Goal: Information Seeking & Learning: Learn about a topic

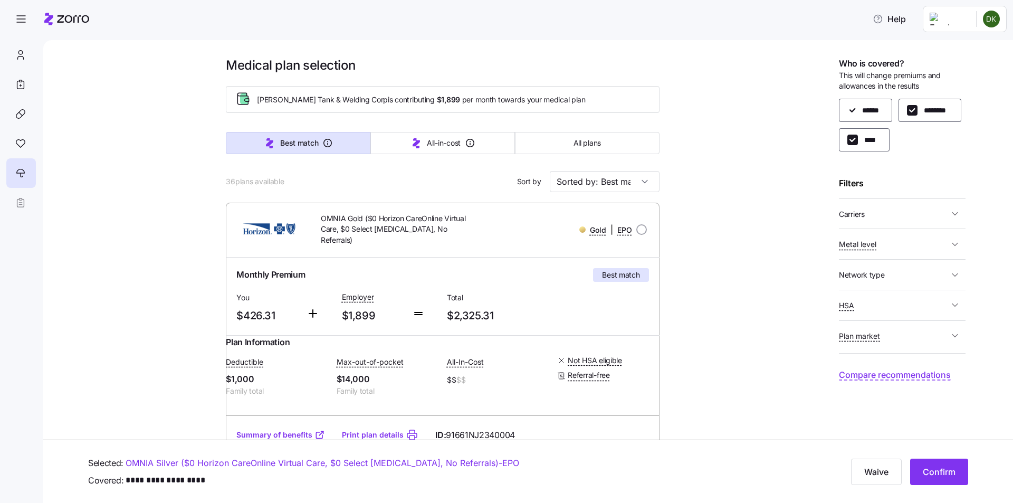
scroll to position [475, 0]
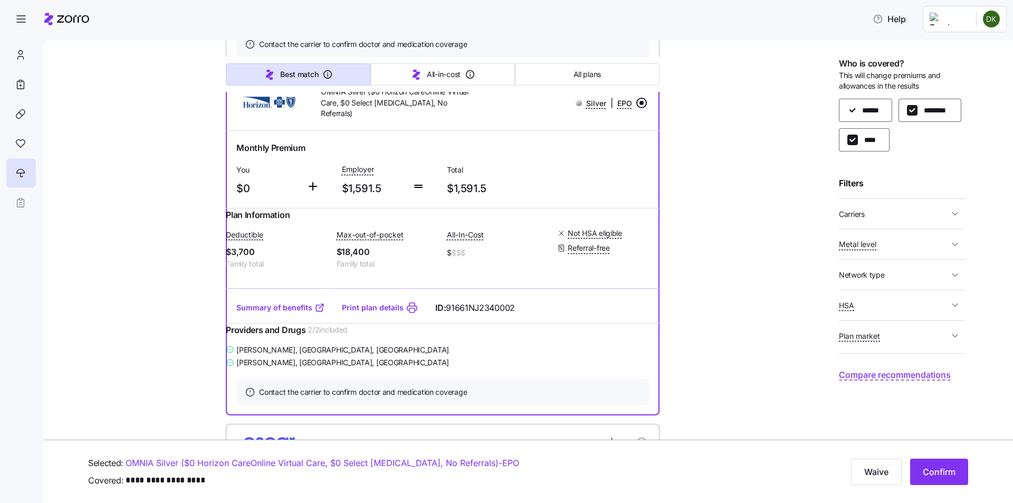
click at [286, 313] on link "Summary of benefits" at bounding box center [280, 307] width 89 height 11
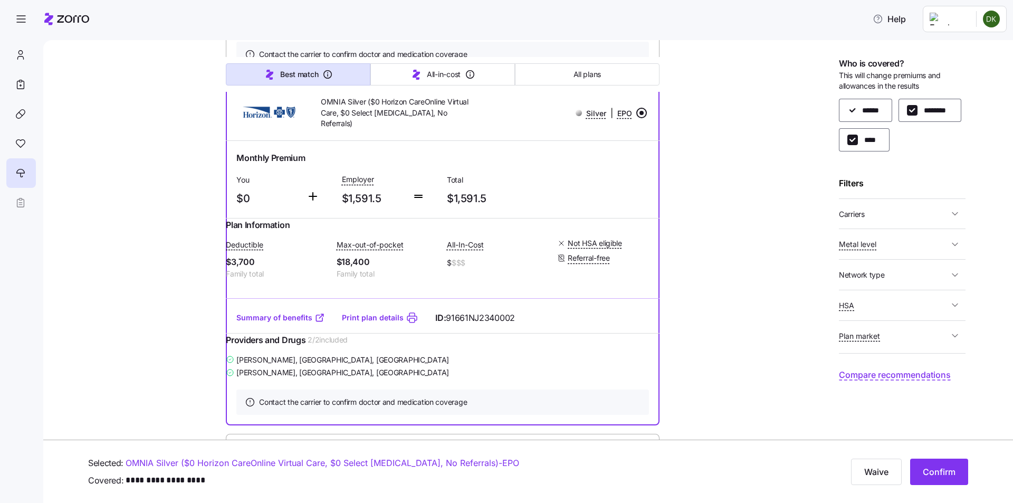
scroll to position [527, 0]
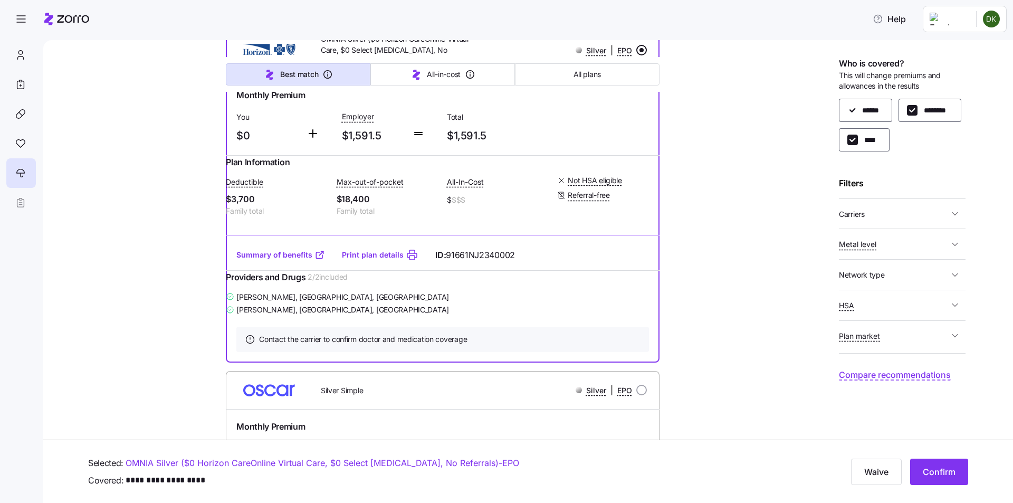
click at [263, 260] on link "Summary of benefits" at bounding box center [280, 254] width 89 height 11
click at [958, 214] on icon "button" at bounding box center [954, 213] width 11 height 11
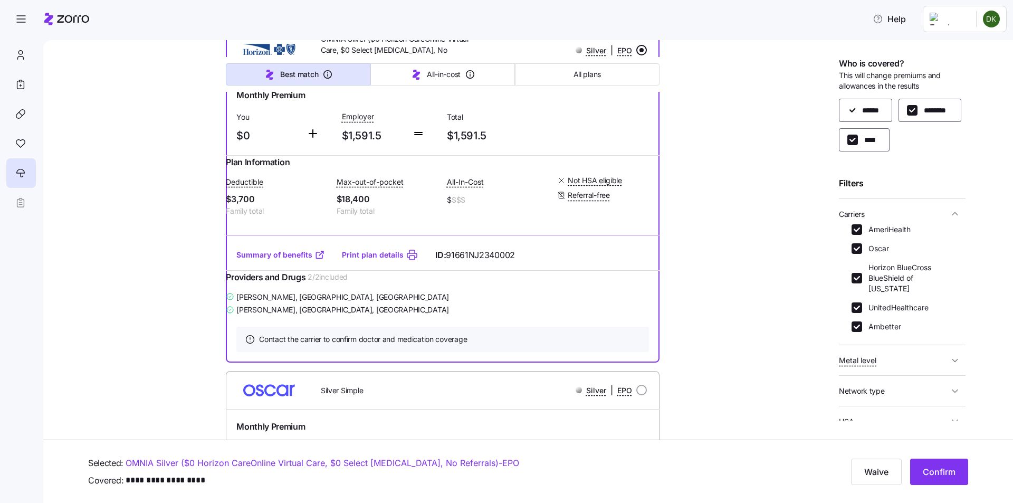
click at [949, 219] on icon "button" at bounding box center [954, 213] width 11 height 11
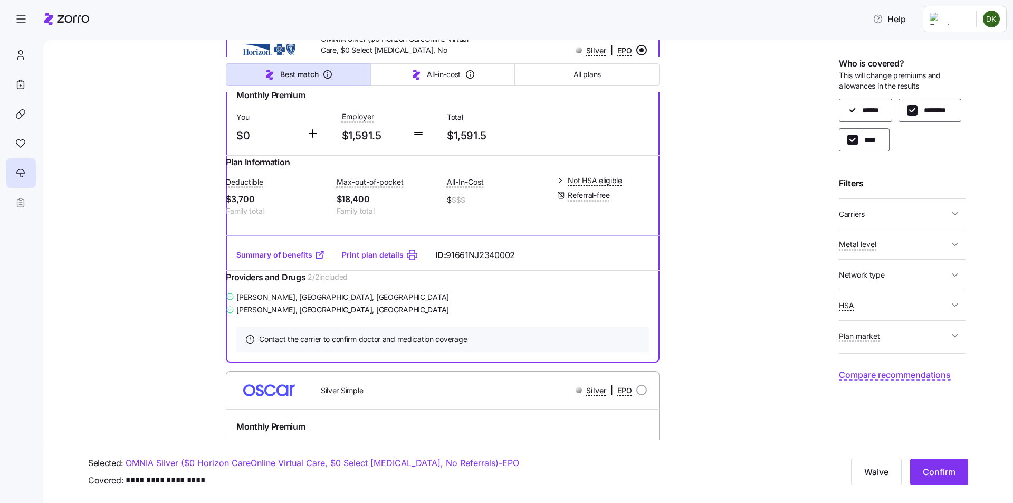
click at [947, 248] on span "Metal level" at bounding box center [894, 243] width 110 height 13
click at [949, 249] on icon "button" at bounding box center [954, 244] width 11 height 11
click at [925, 339] on span "Plan market" at bounding box center [894, 335] width 110 height 13
click at [945, 338] on span "Plan market" at bounding box center [894, 335] width 110 height 13
click at [938, 312] on button "HSA" at bounding box center [902, 305] width 127 height 22
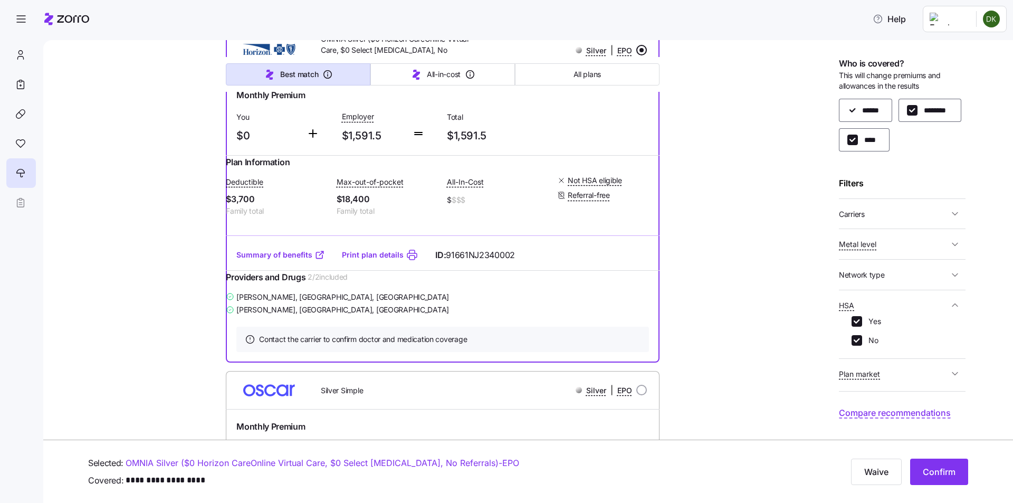
click at [939, 310] on span "HSA" at bounding box center [894, 305] width 110 height 13
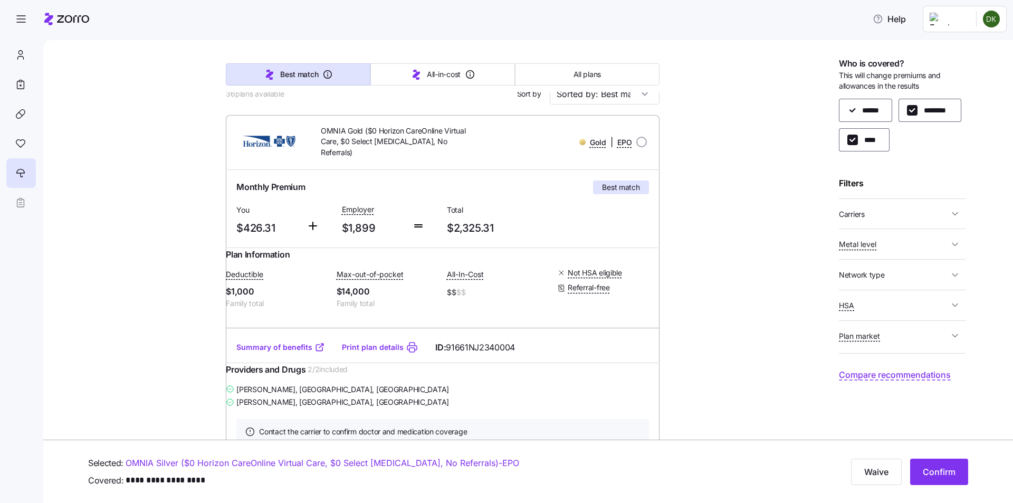
scroll to position [105, 0]
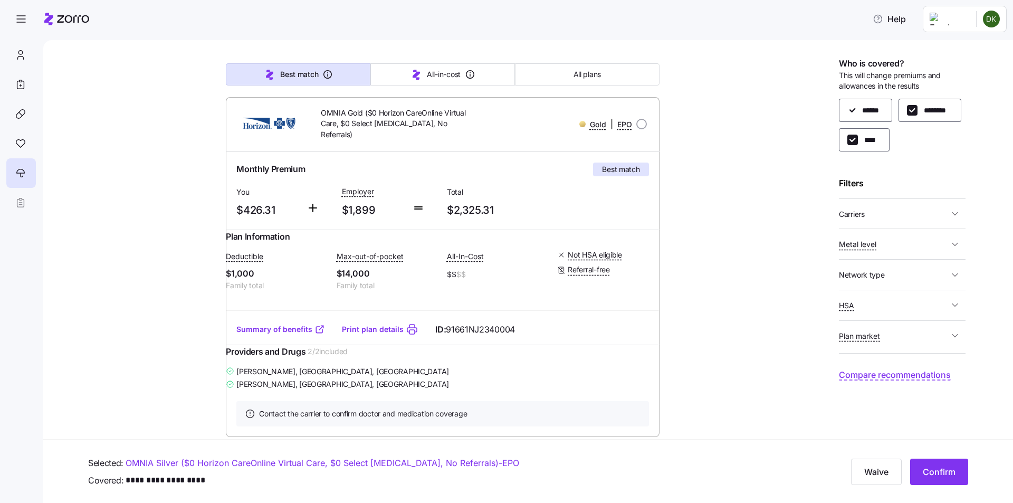
click at [291, 328] on link "Summary of benefits" at bounding box center [280, 329] width 89 height 11
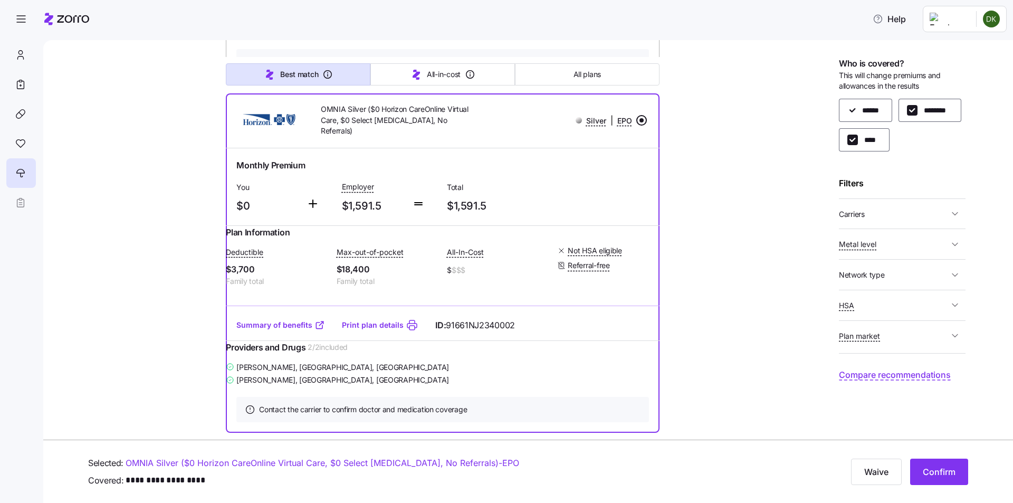
scroll to position [475, 0]
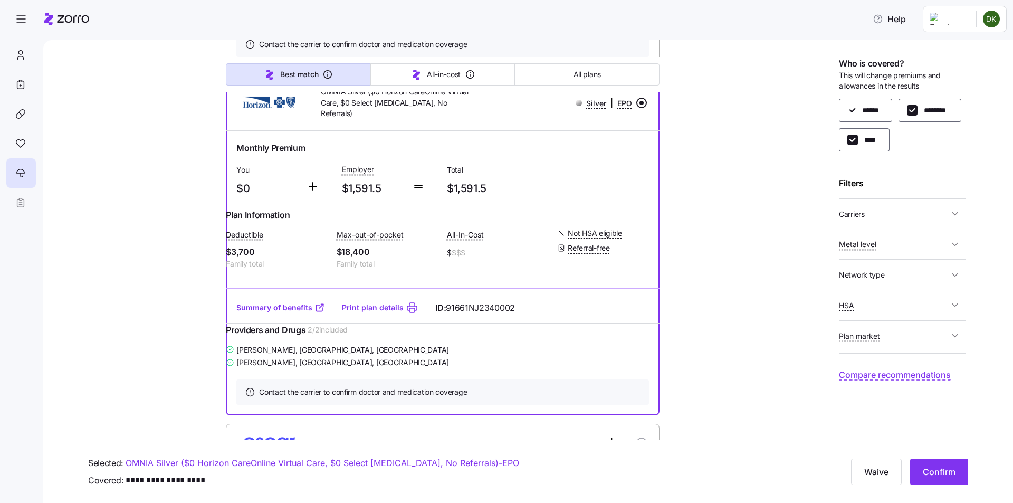
click at [287, 313] on link "Summary of benefits" at bounding box center [280, 307] width 89 height 11
